Goal: Task Accomplishment & Management: Manage account settings

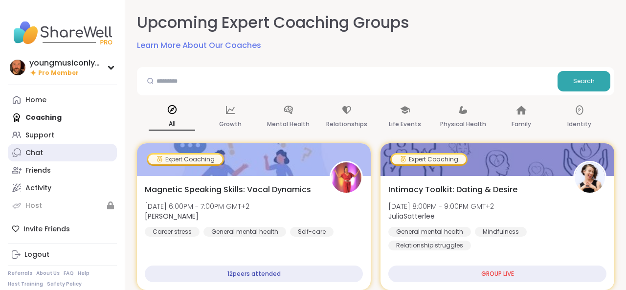
click at [48, 153] on link "Chat" at bounding box center [62, 153] width 109 height 18
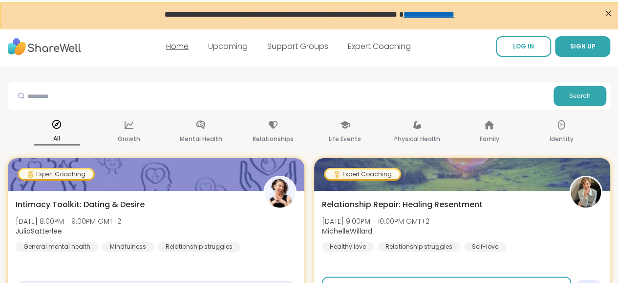
click at [178, 46] on link "Home" at bounding box center [177, 46] width 22 height 11
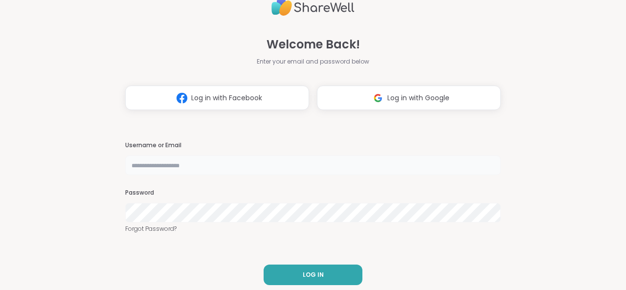
click at [260, 166] on input "text" at bounding box center [312, 165] width 375 height 20
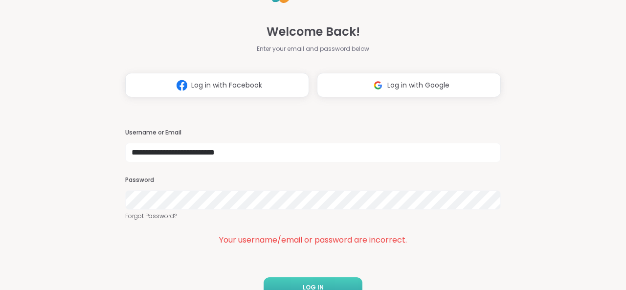
click at [303, 286] on span "LOG IN" at bounding box center [313, 287] width 21 height 9
click at [286, 285] on button "LOG IN" at bounding box center [312, 287] width 99 height 21
click at [294, 286] on button "LOG IN" at bounding box center [312, 287] width 99 height 21
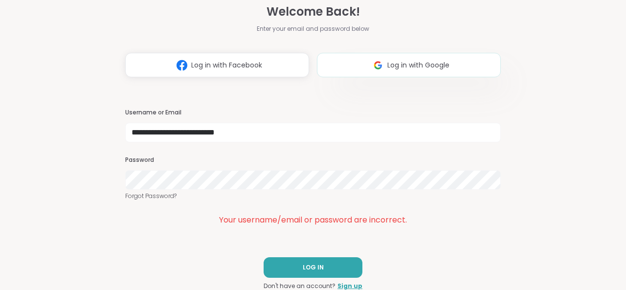
click at [390, 68] on span "Log in with Google" at bounding box center [418, 65] width 62 height 10
click at [303, 263] on span "LOG IN" at bounding box center [313, 267] width 21 height 9
click at [303, 268] on span "LOG IN" at bounding box center [313, 267] width 21 height 9
click at [267, 129] on input "**********" at bounding box center [312, 133] width 375 height 20
type input "**********"
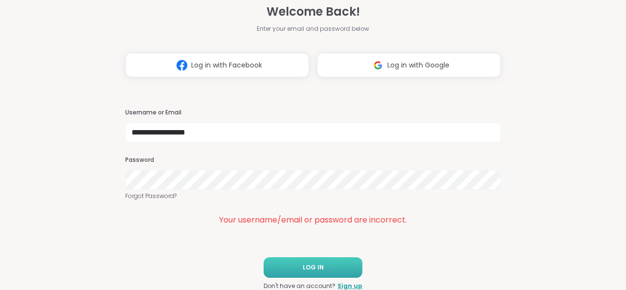
click at [336, 267] on button "LOG IN" at bounding box center [312, 267] width 99 height 21
click at [305, 264] on span "LOG IN" at bounding box center [313, 267] width 21 height 9
click at [310, 269] on span "LOG IN" at bounding box center [313, 267] width 21 height 9
